Goal: Check status: Check status

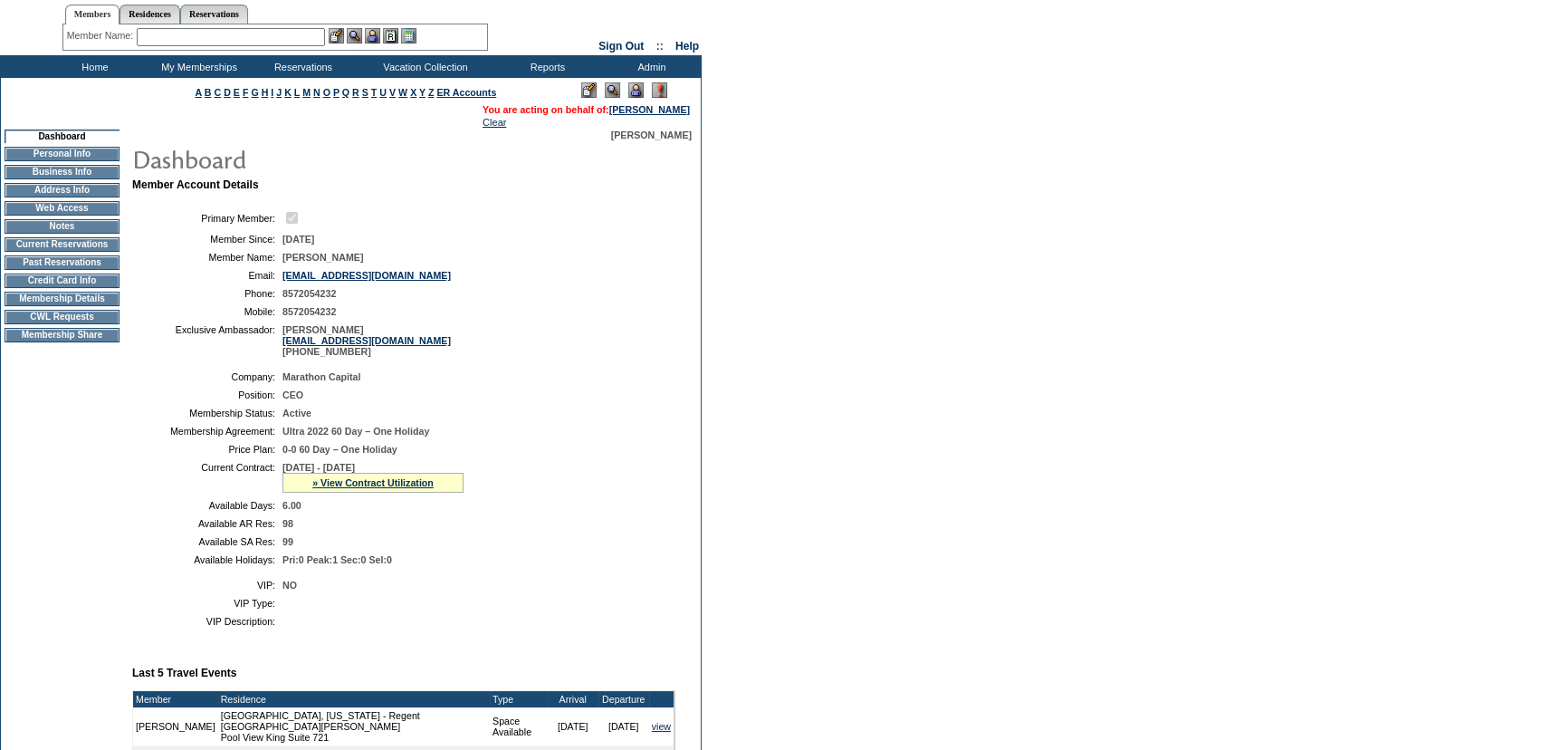
scroll to position [82, 0]
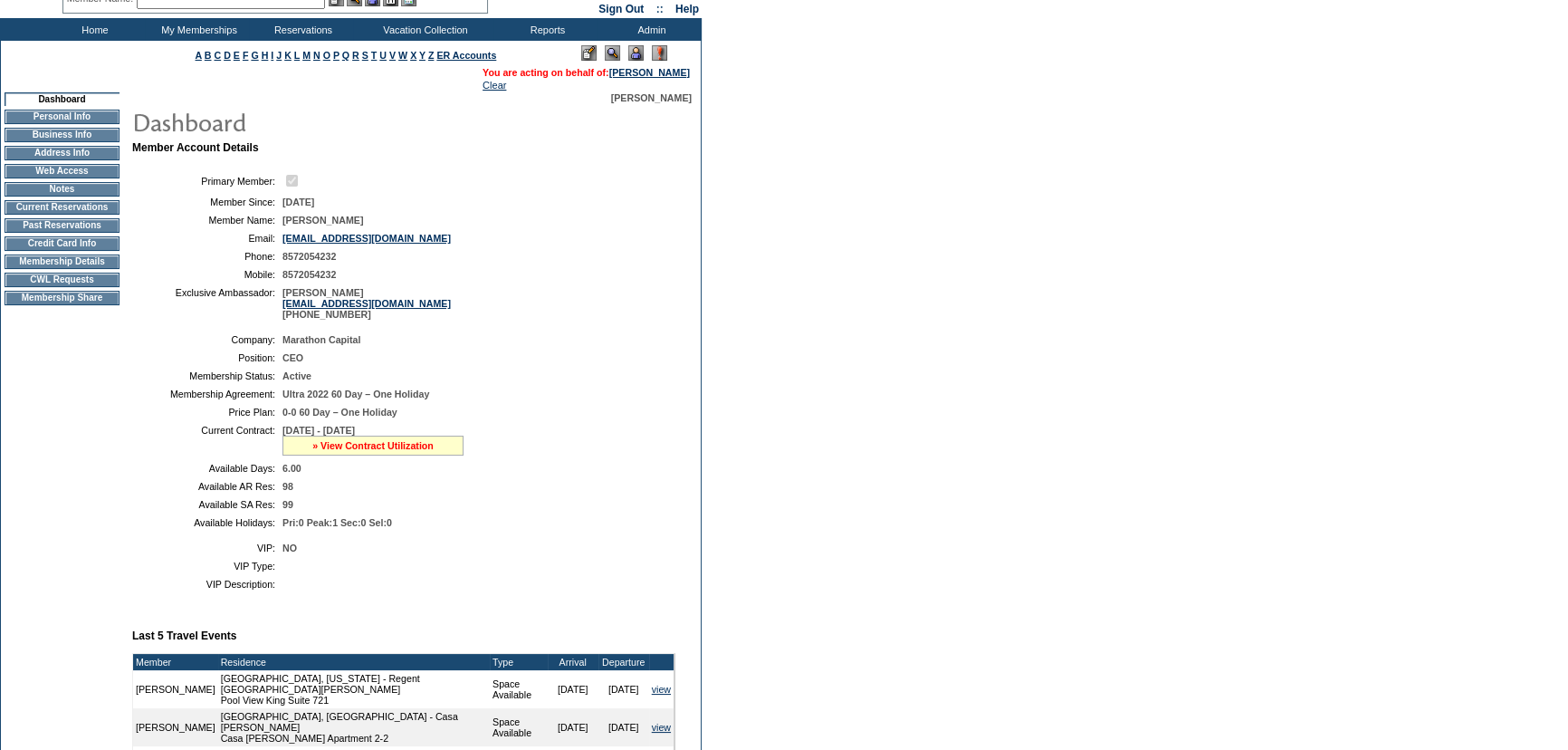
click at [330, 446] on link "» View Contract Utilization" at bounding box center [373, 446] width 121 height 11
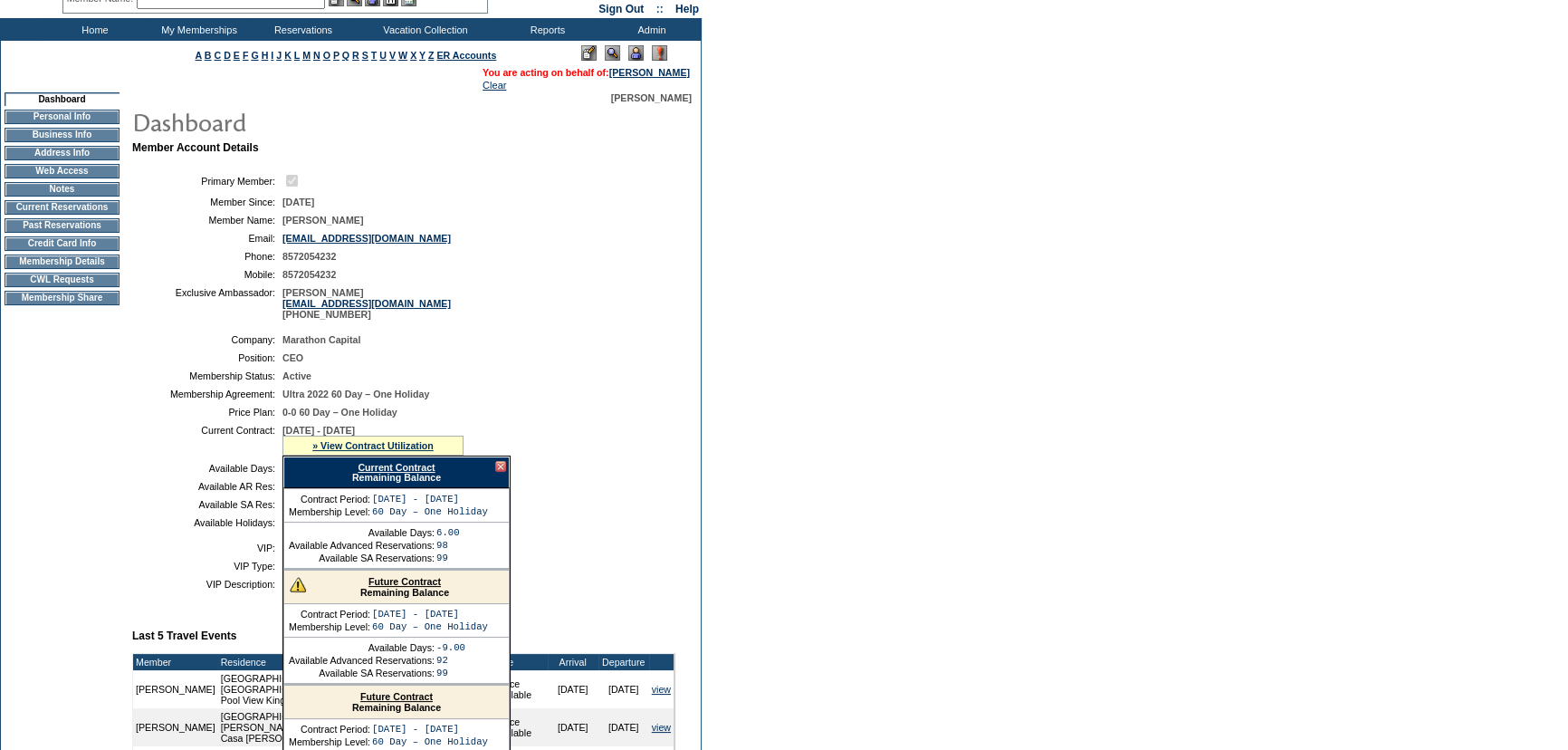
scroll to position [164, 0]
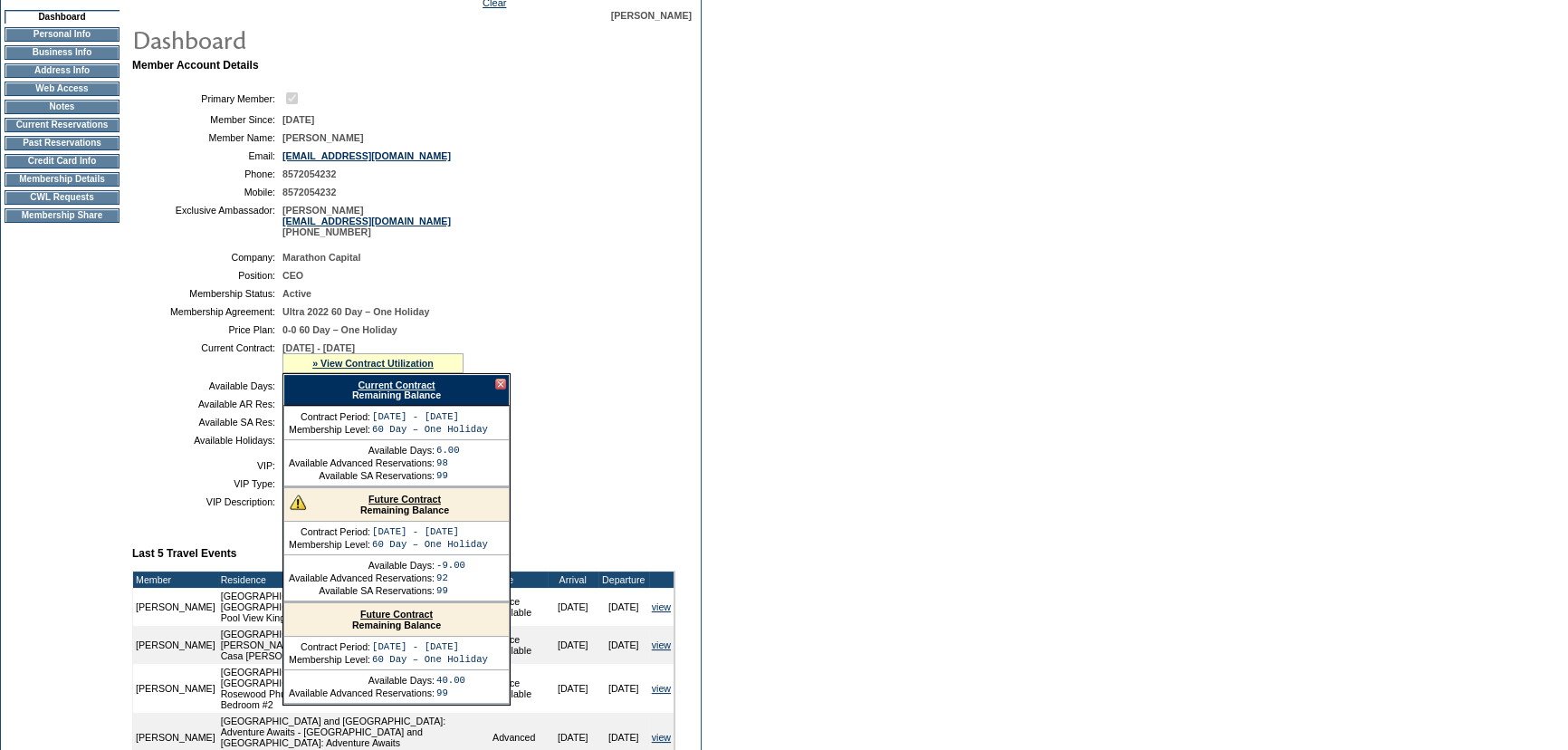
click at [381, 504] on link "Future Contract" at bounding box center [405, 498] width 73 height 11
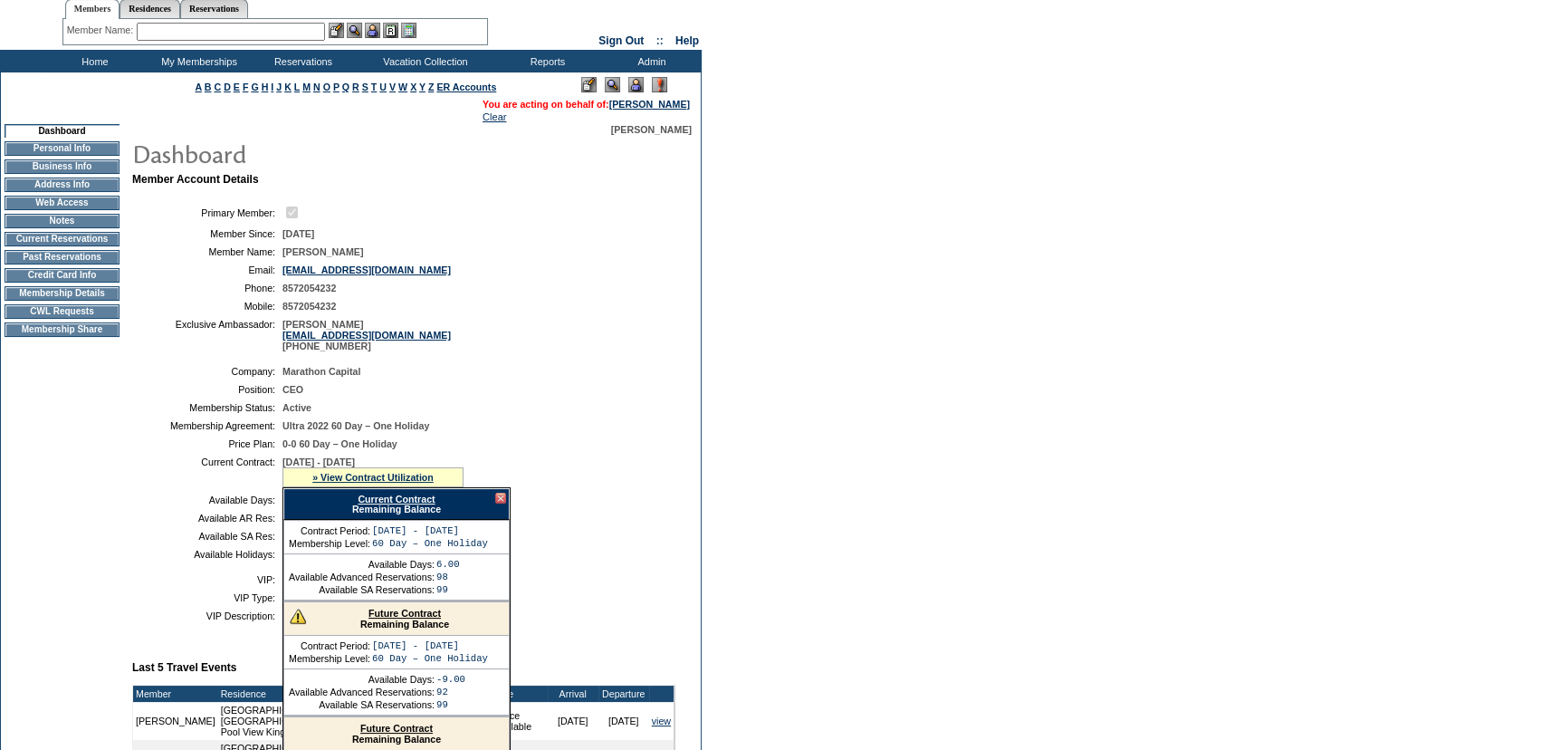
scroll to position [0, 0]
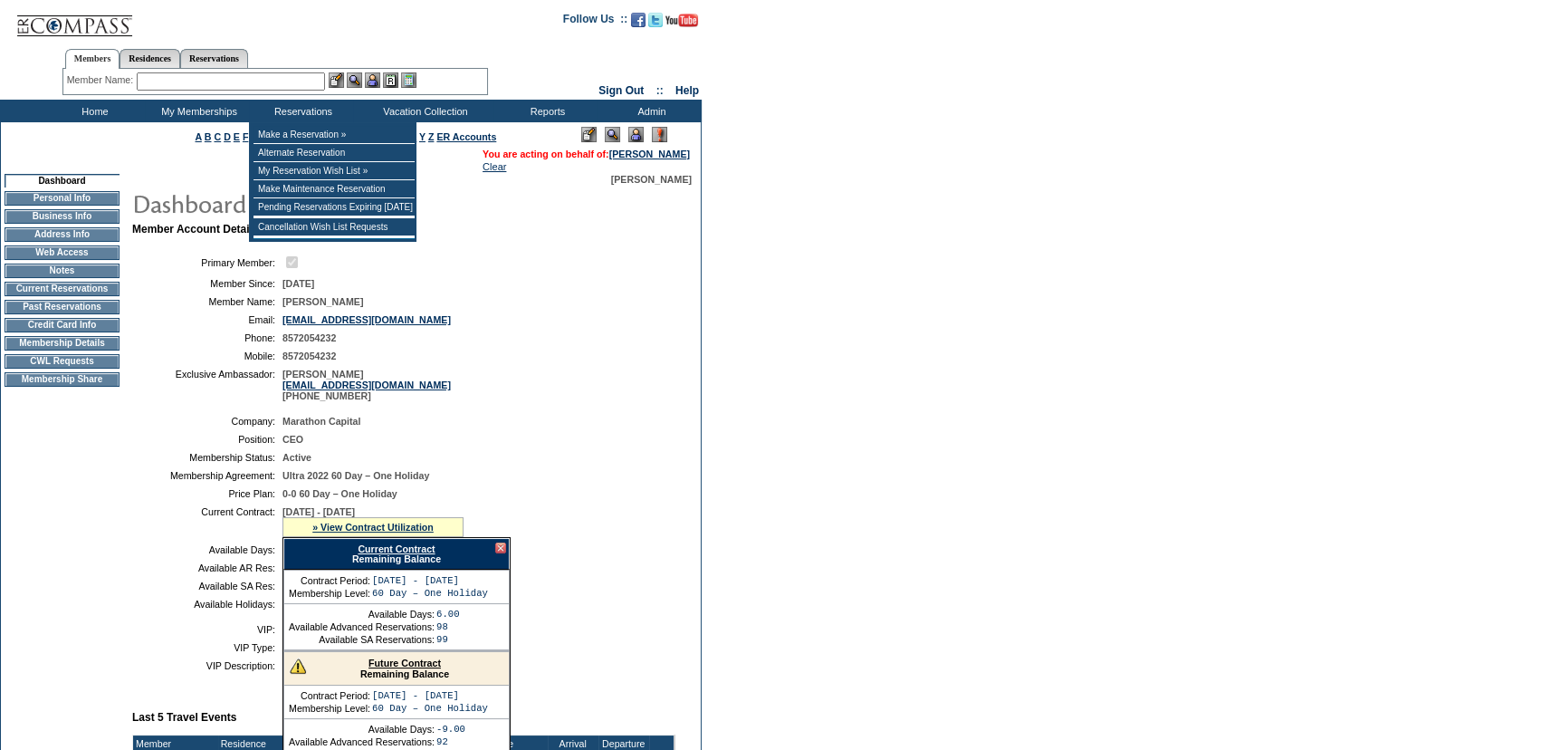
click at [289, 84] on input "text" at bounding box center [231, 82] width 188 height 18
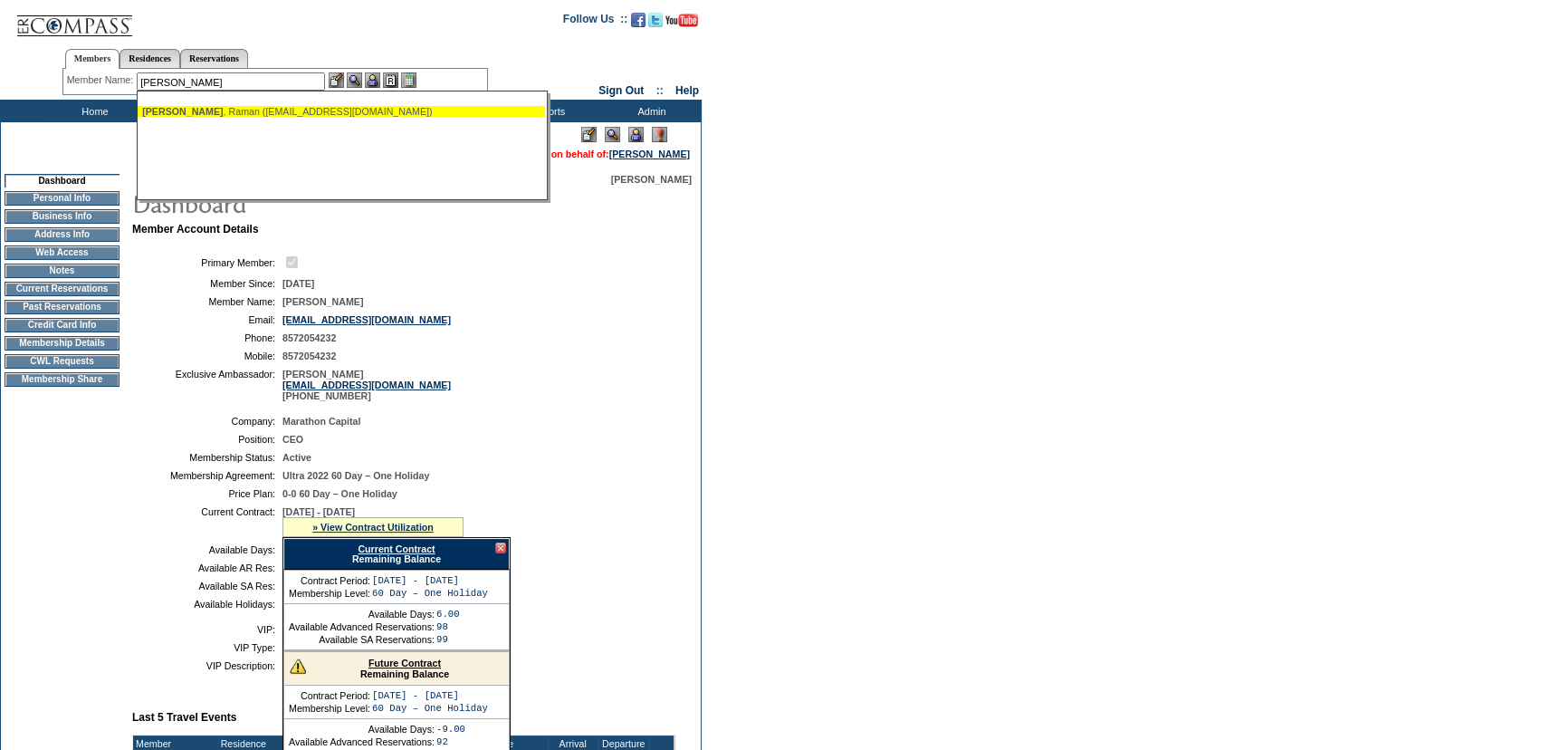
type input "Ghei, Raman (rghei25@gmail.com)"
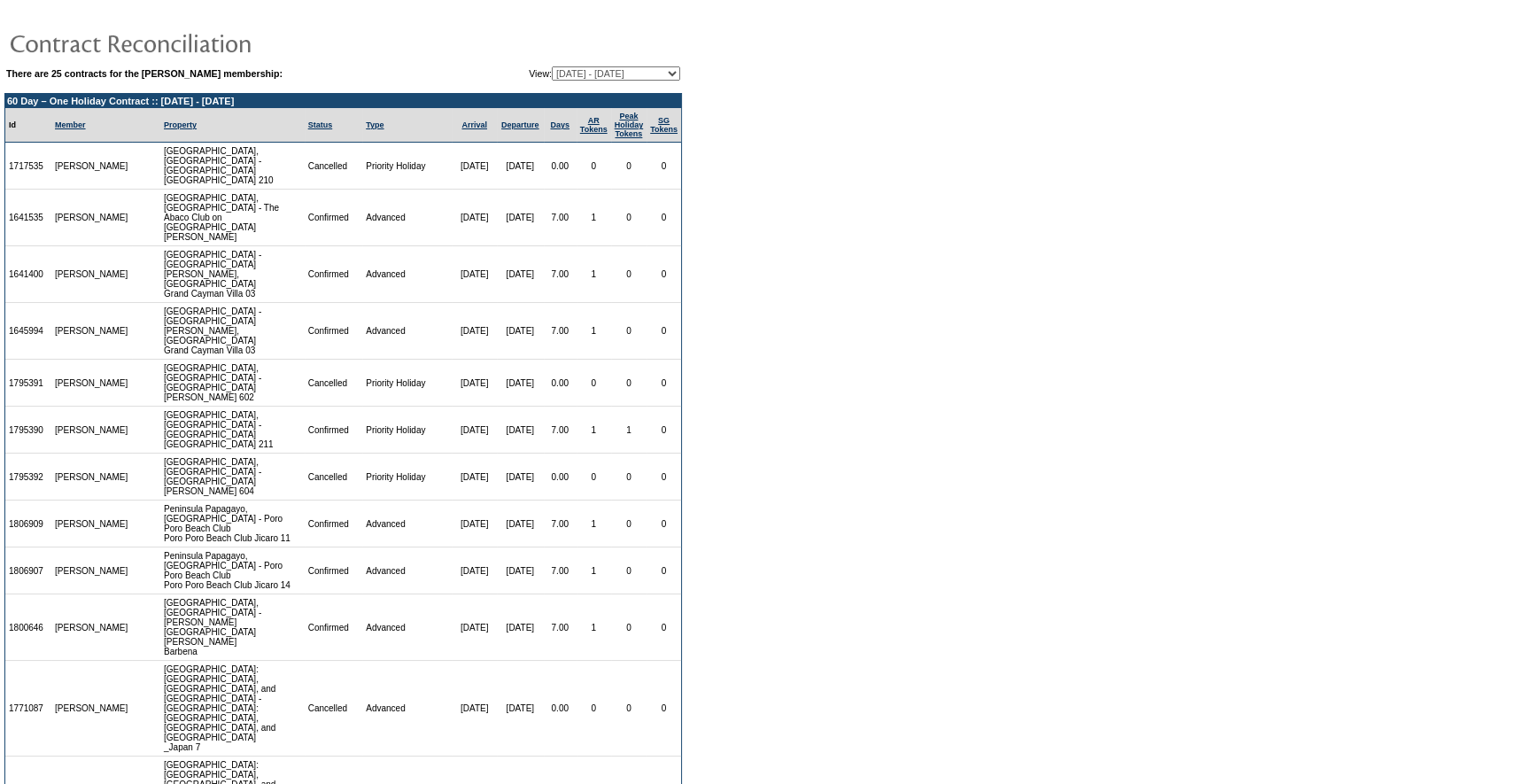
scroll to position [38, 0]
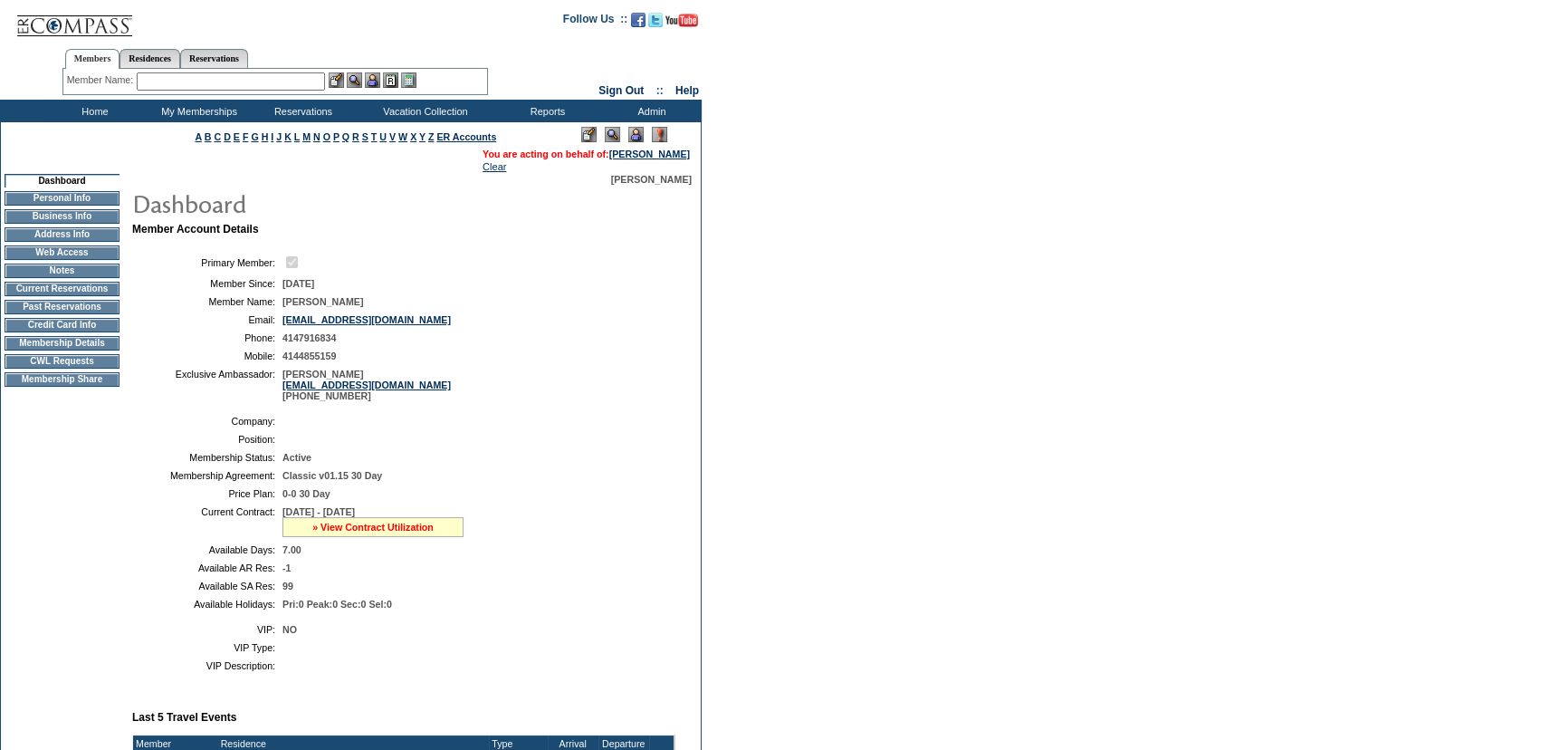
click at [380, 526] on link "» View Contract Utilization" at bounding box center [373, 527] width 121 height 11
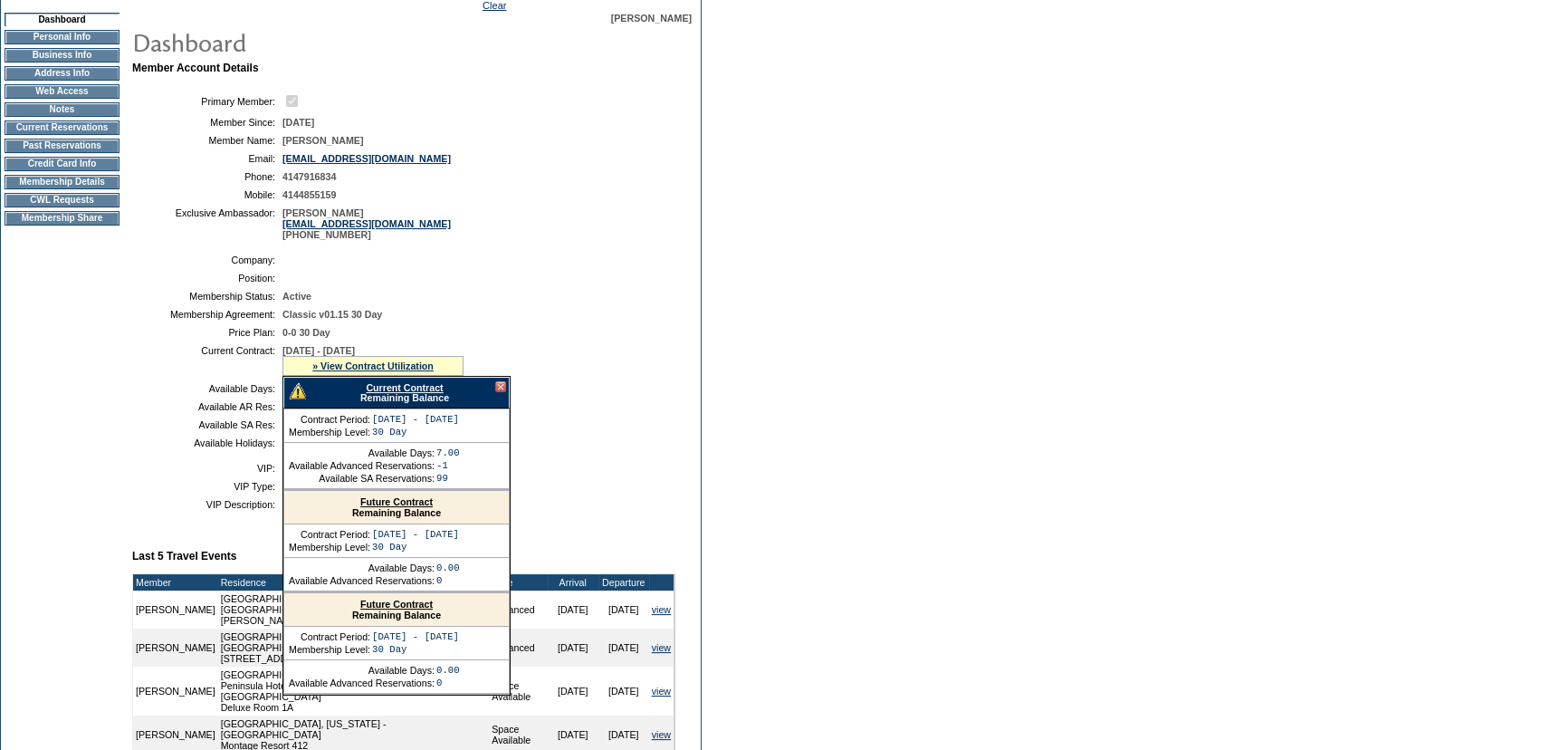
scroll to position [164, 0]
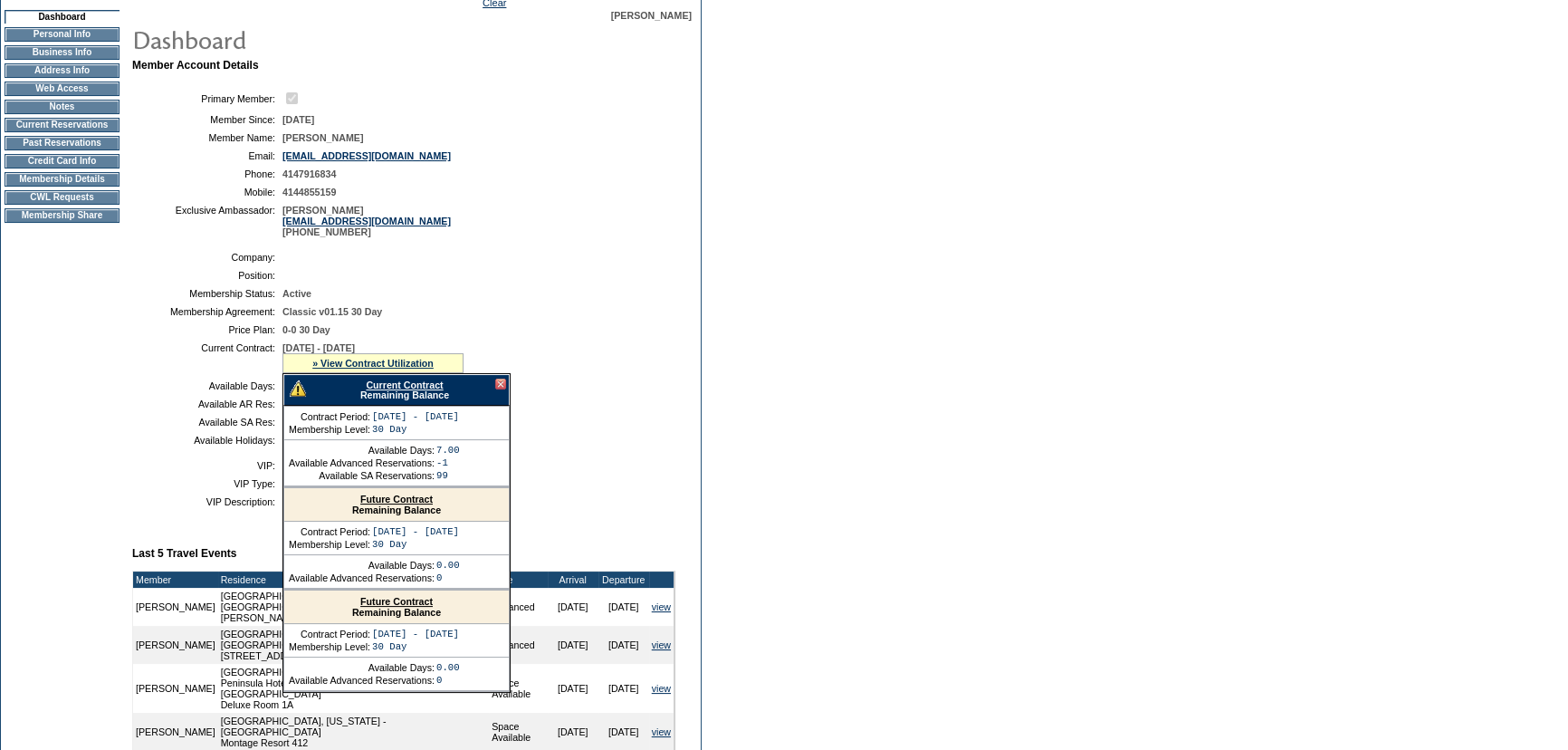
click at [380, 387] on link "Current Contract" at bounding box center [404, 385] width 77 height 11
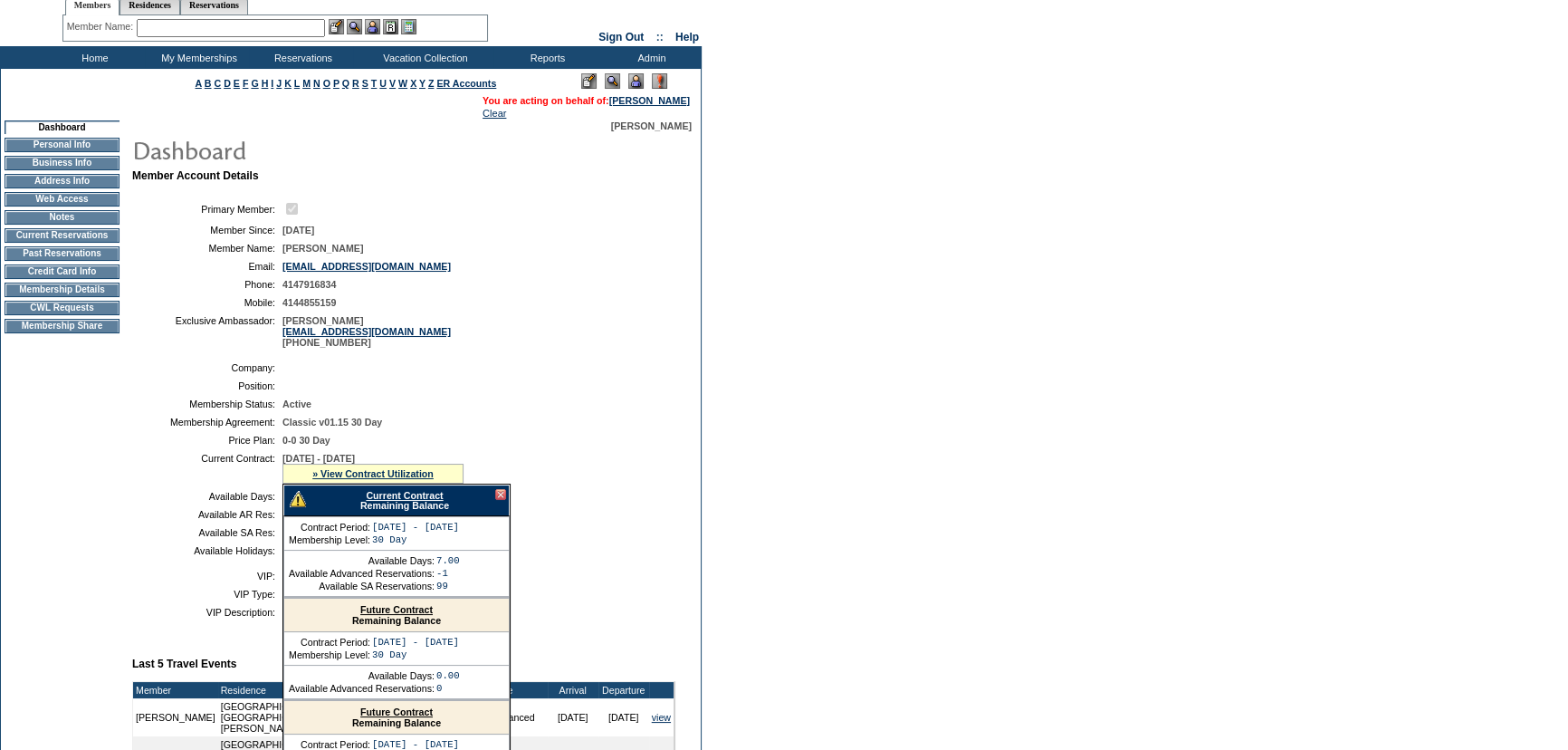
scroll to position [82, 0]
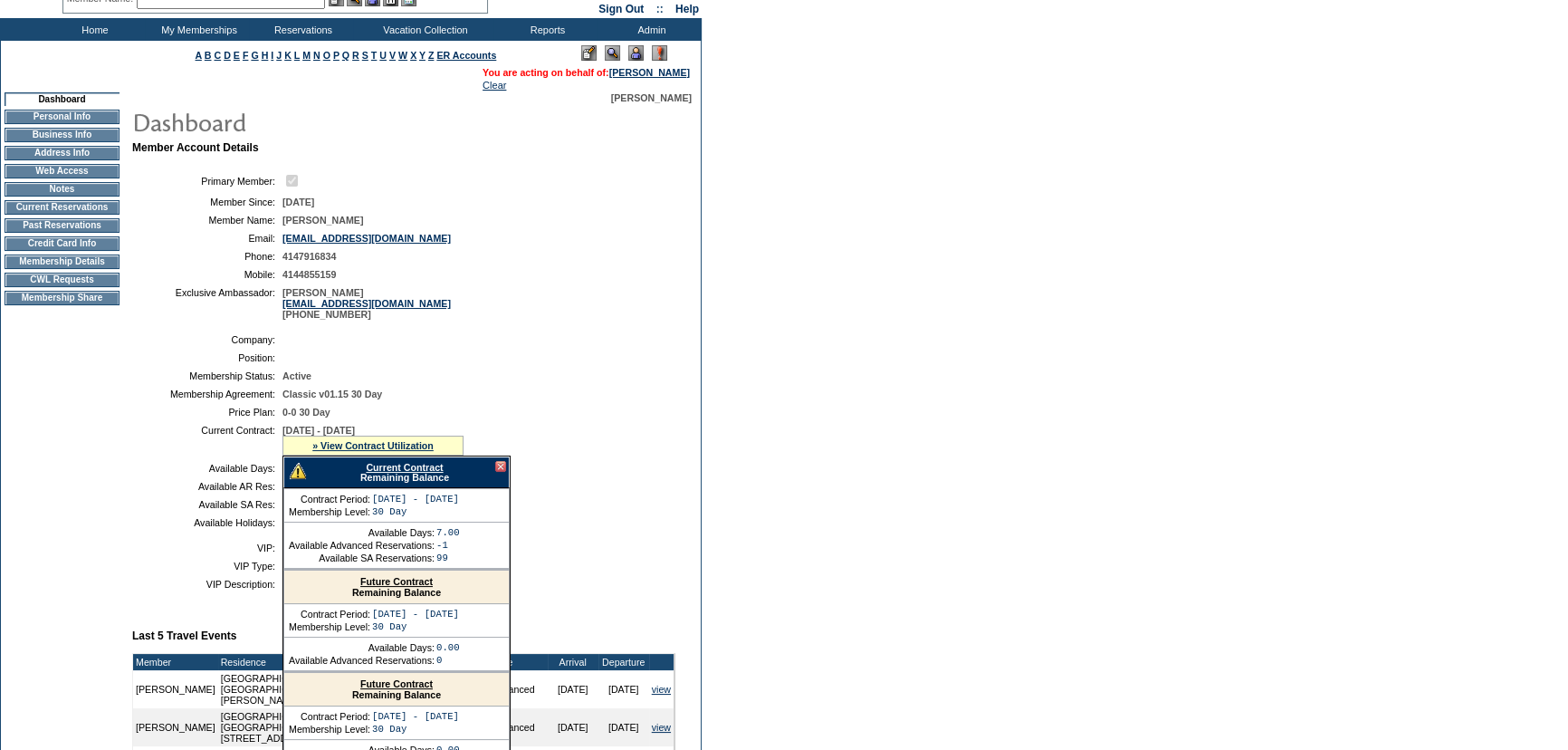
click at [391, 471] on link "Current Contract" at bounding box center [404, 467] width 77 height 11
